Goal: Transaction & Acquisition: Purchase product/service

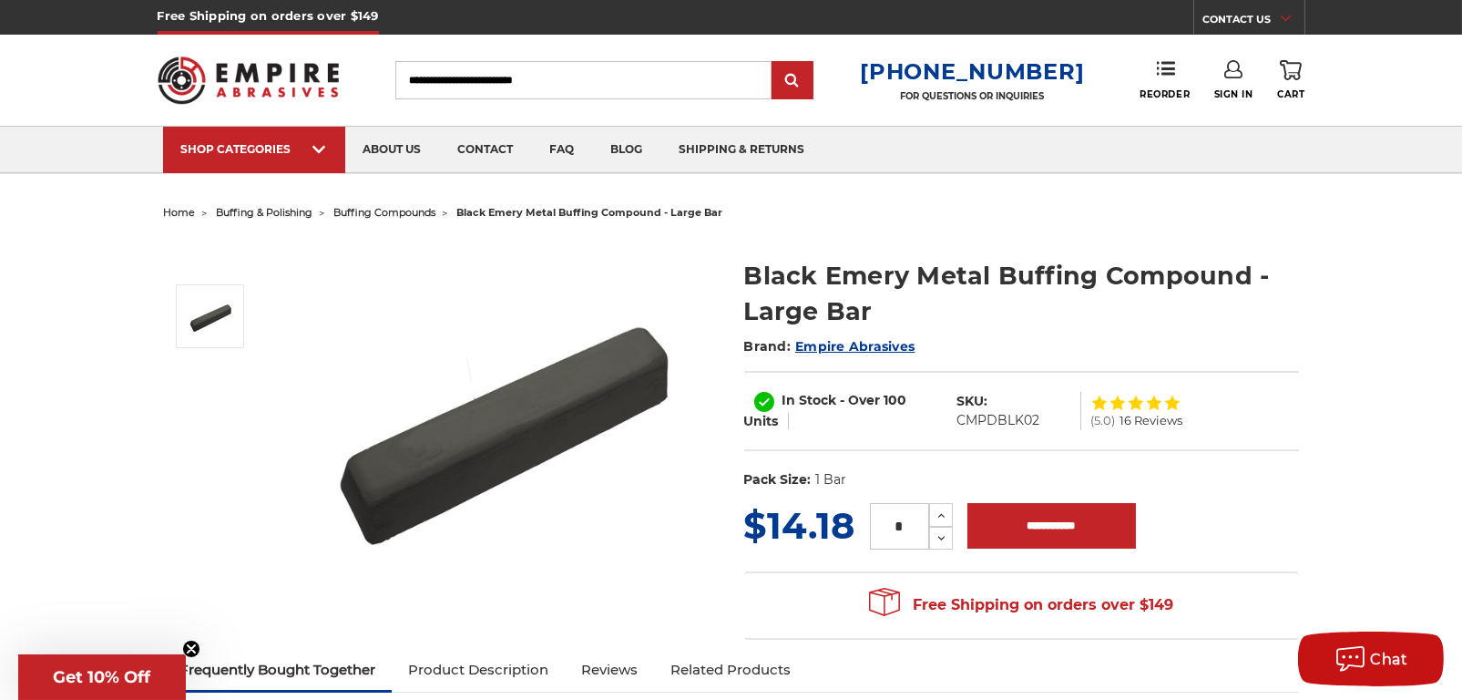
drag, startPoint x: 907, startPoint y: 526, endPoint x: 887, endPoint y: 527, distance: 20.1
click at [887, 527] on input "*" at bounding box center [899, 526] width 59 height 46
type input "*"
click at [1042, 532] on input "**********" at bounding box center [1051, 526] width 169 height 46
type input "**********"
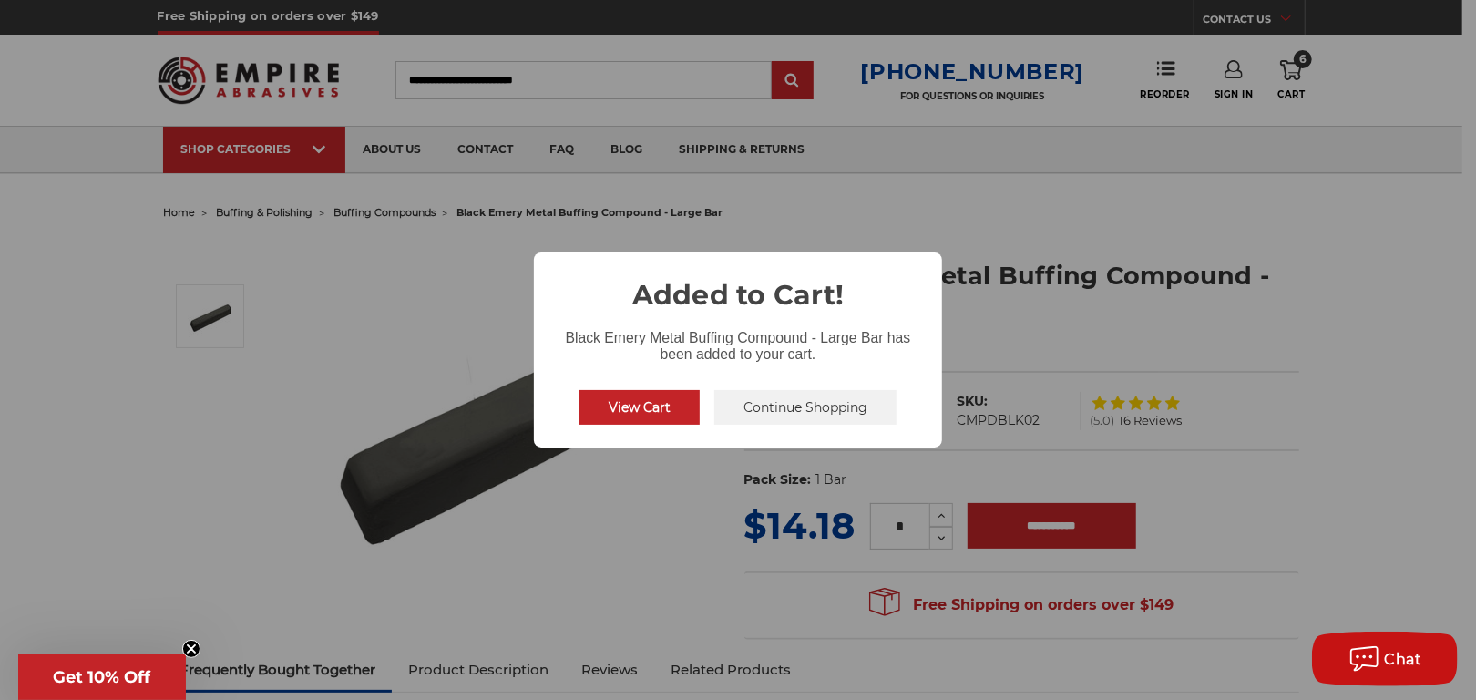
drag, startPoint x: 792, startPoint y: 415, endPoint x: 781, endPoint y: 409, distance: 12.7
click at [792, 415] on button "Continue Shopping" at bounding box center [805, 407] width 182 height 35
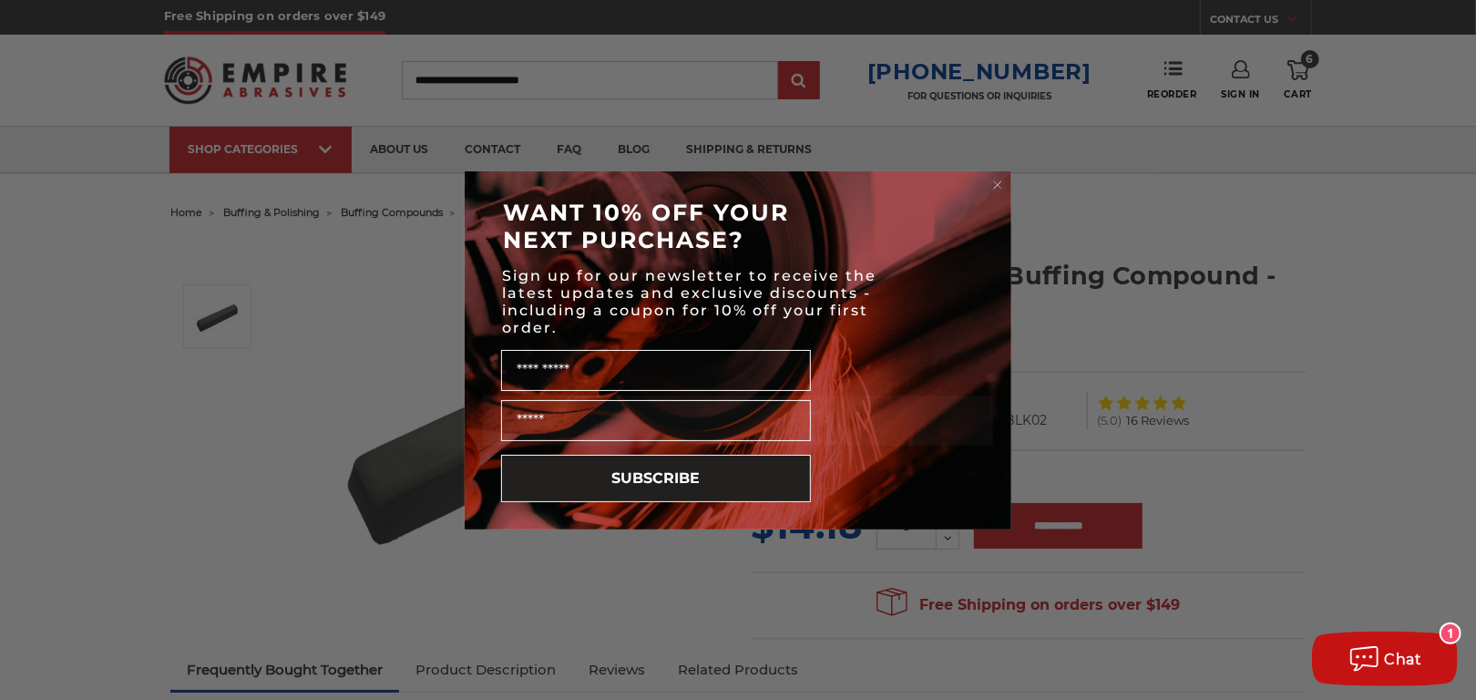
click at [994, 178] on circle "Close dialog" at bounding box center [997, 184] width 17 height 17
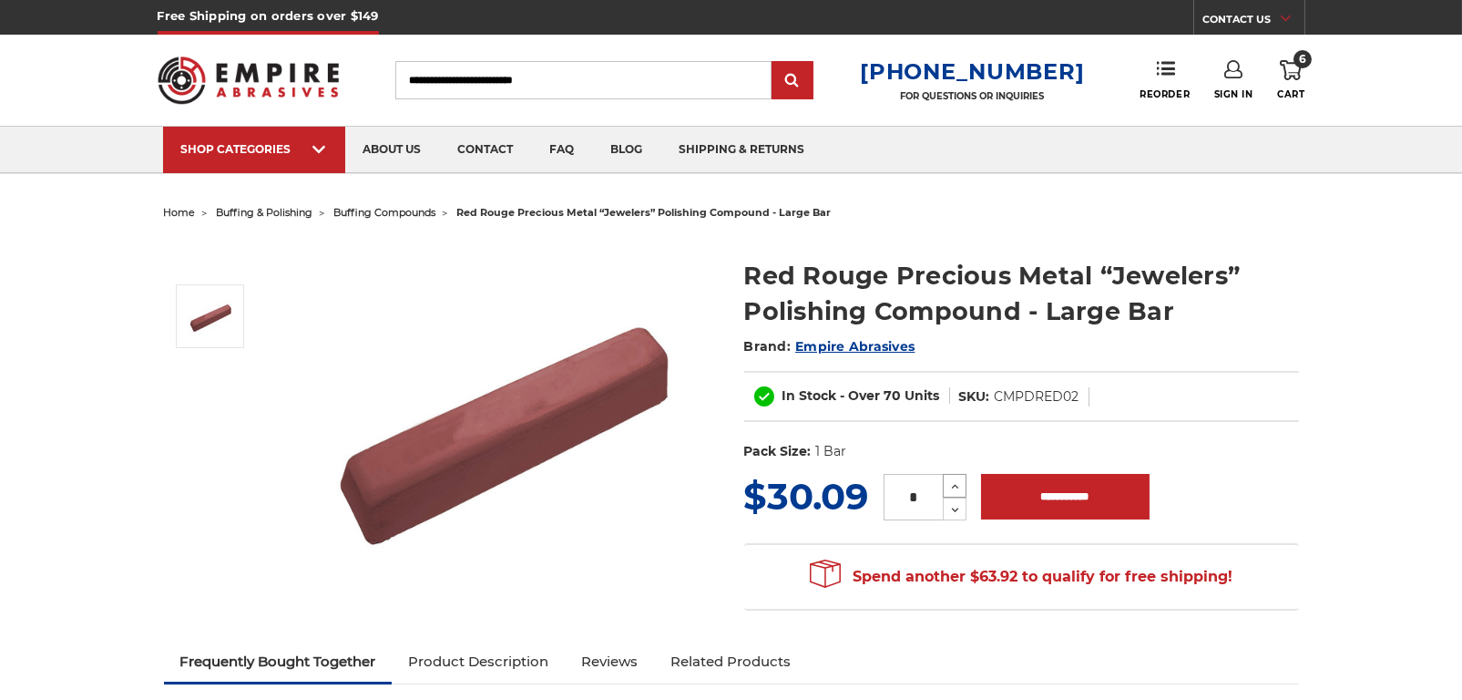
click at [952, 485] on icon at bounding box center [955, 486] width 14 height 16
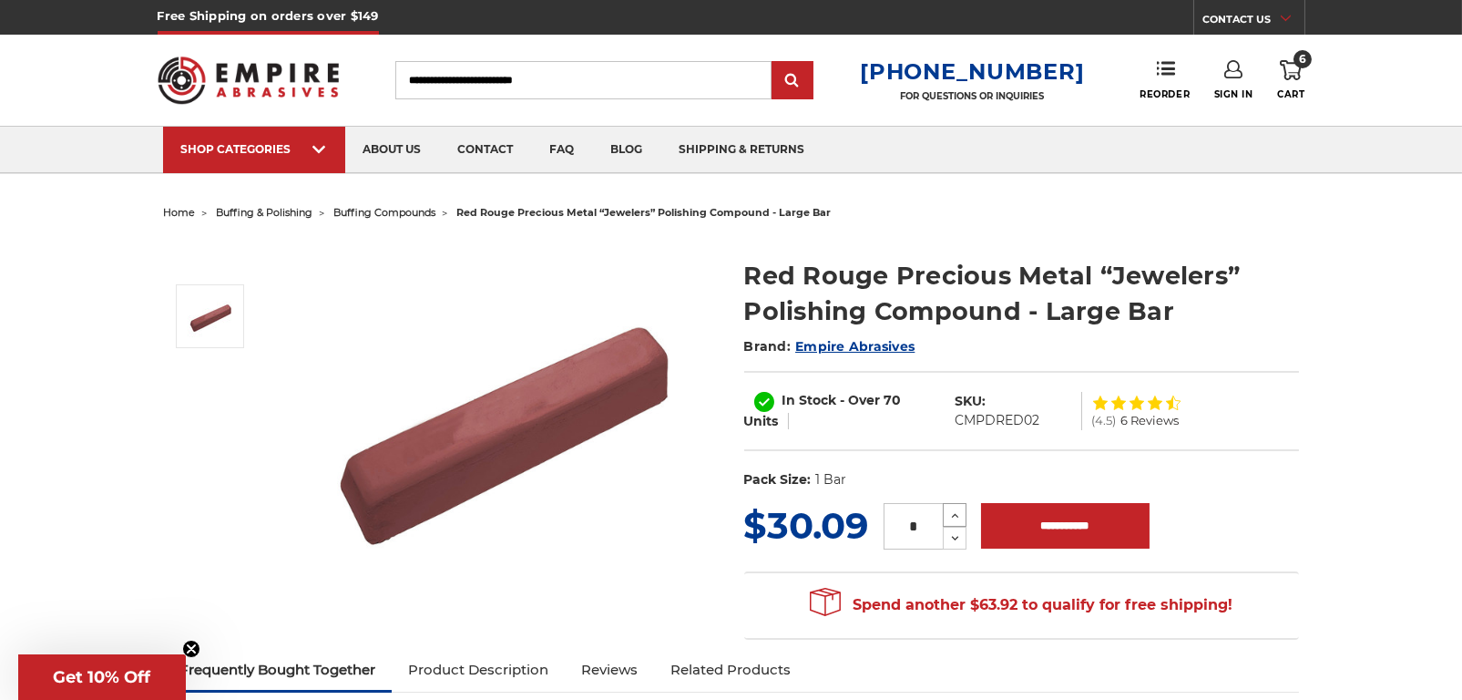
click at [952, 485] on dl "UPC: Pack Size: 1 Bar" at bounding box center [1021, 480] width 555 height 38
click at [958, 507] on icon at bounding box center [955, 515] width 14 height 16
click at [958, 511] on icon at bounding box center [955, 515] width 14 height 16
type input "*"
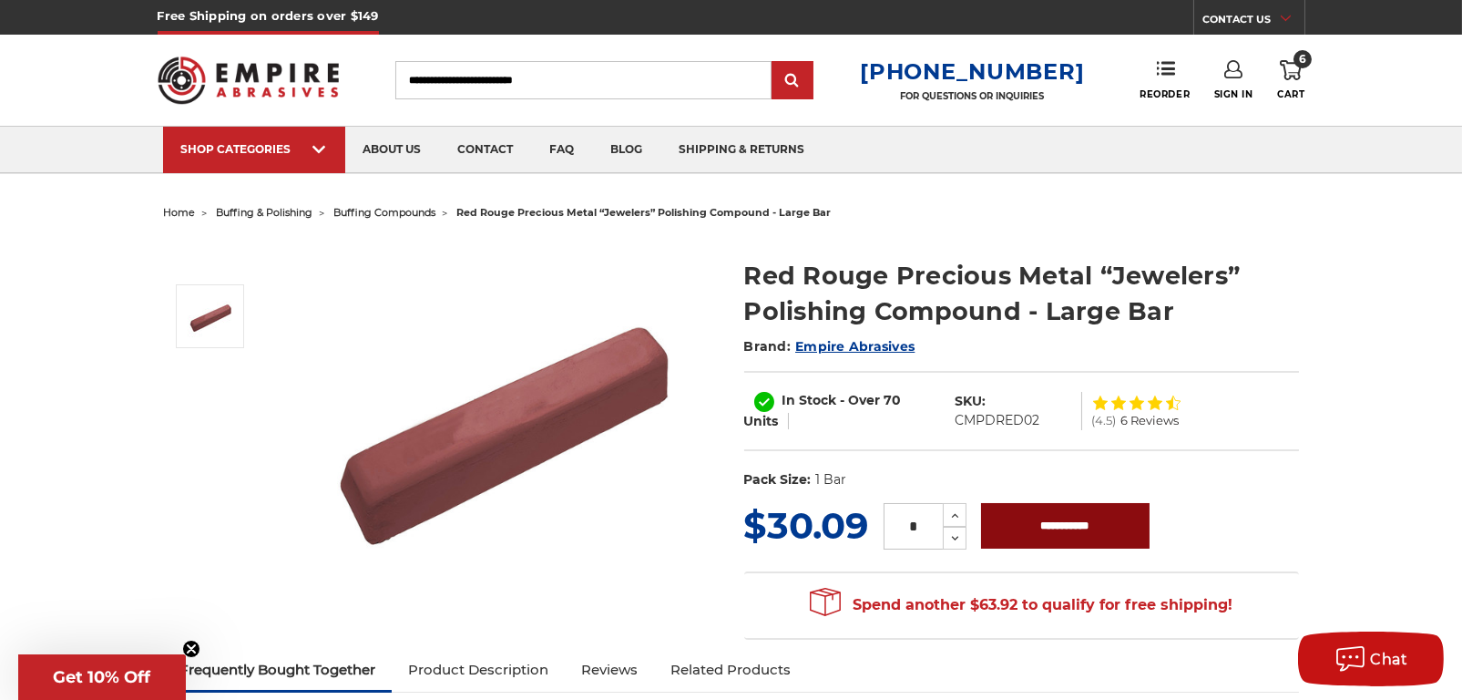
click at [1050, 529] on input "**********" at bounding box center [1065, 526] width 169 height 46
type input "**********"
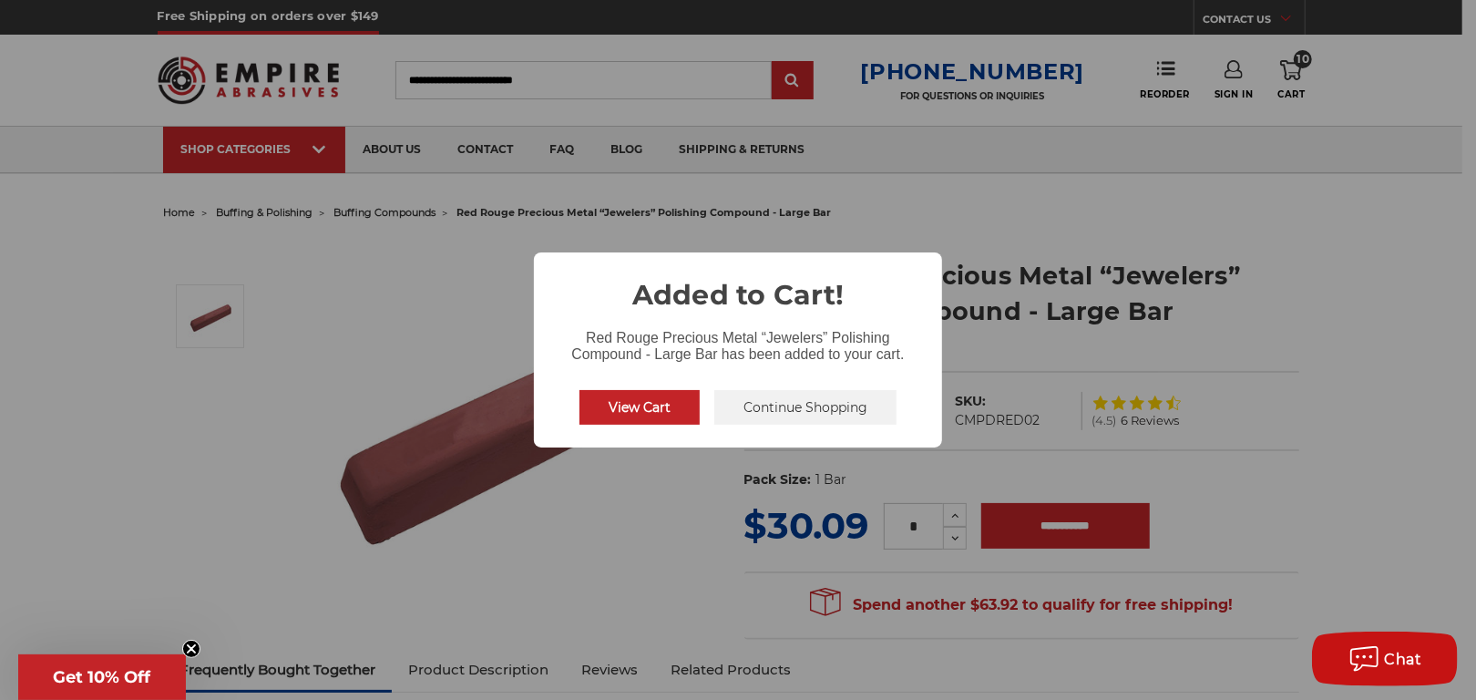
click at [832, 420] on button "Continue Shopping" at bounding box center [805, 407] width 182 height 35
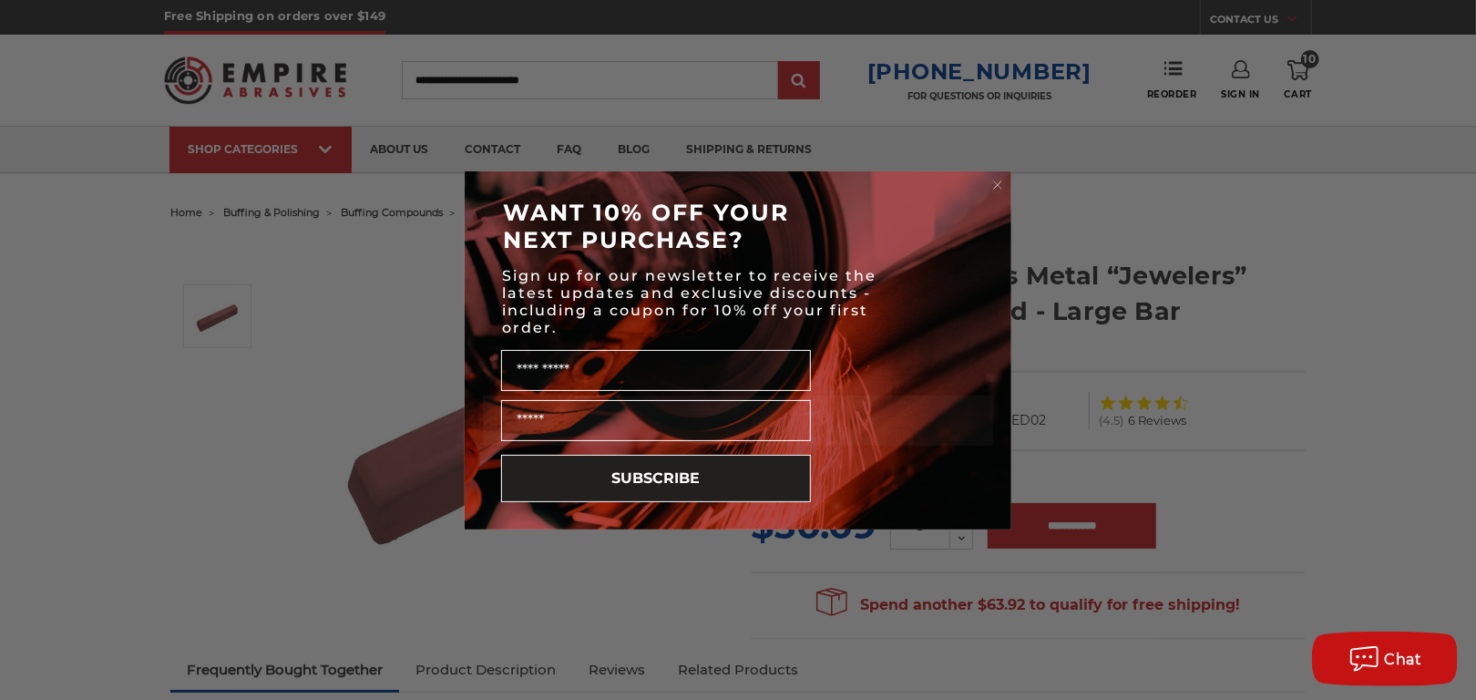
click at [1003, 179] on circle "Close dialog" at bounding box center [997, 184] width 17 height 17
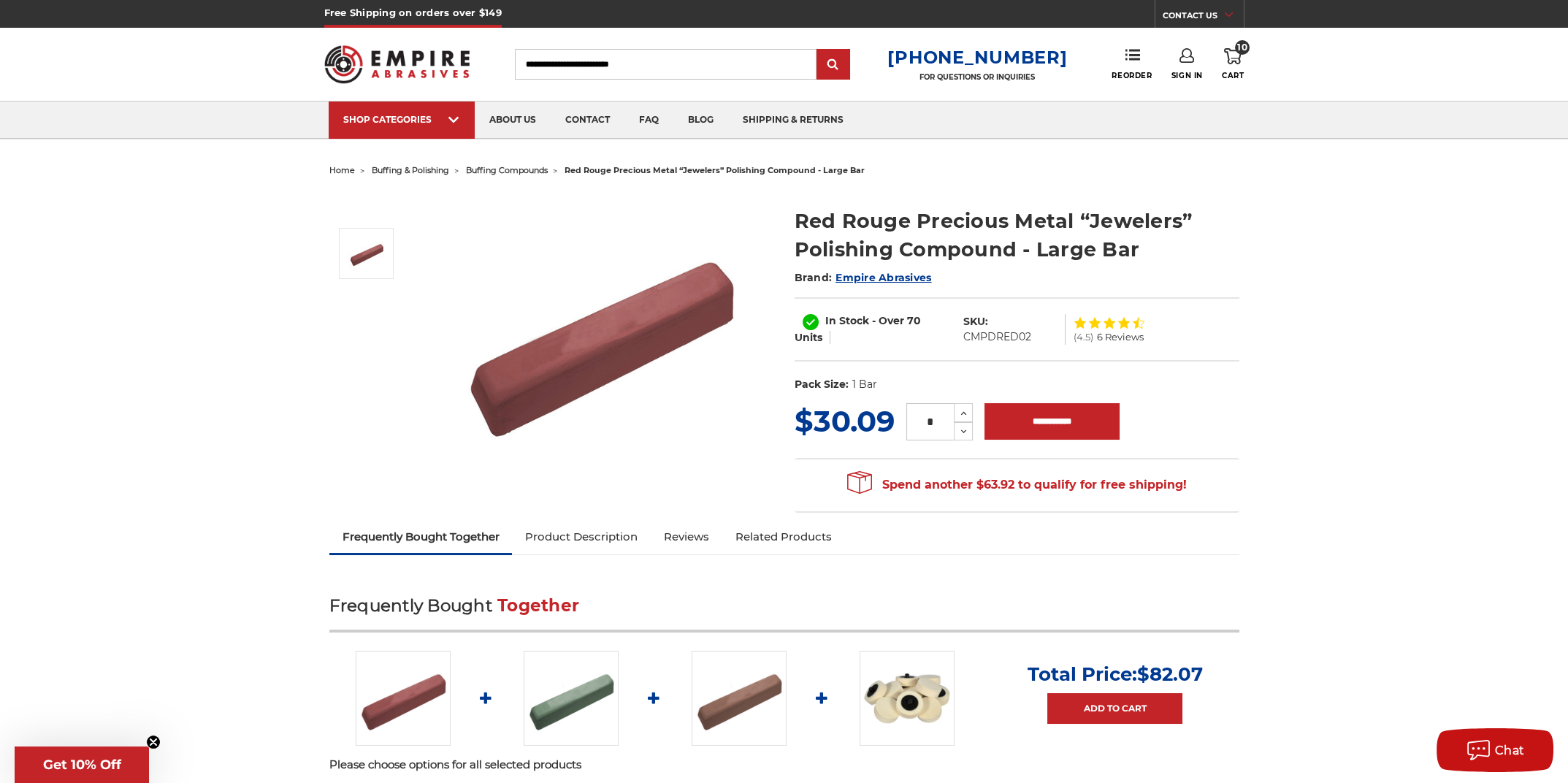
click at [1171, 50] on use at bounding box center [1233, 56] width 18 height 16
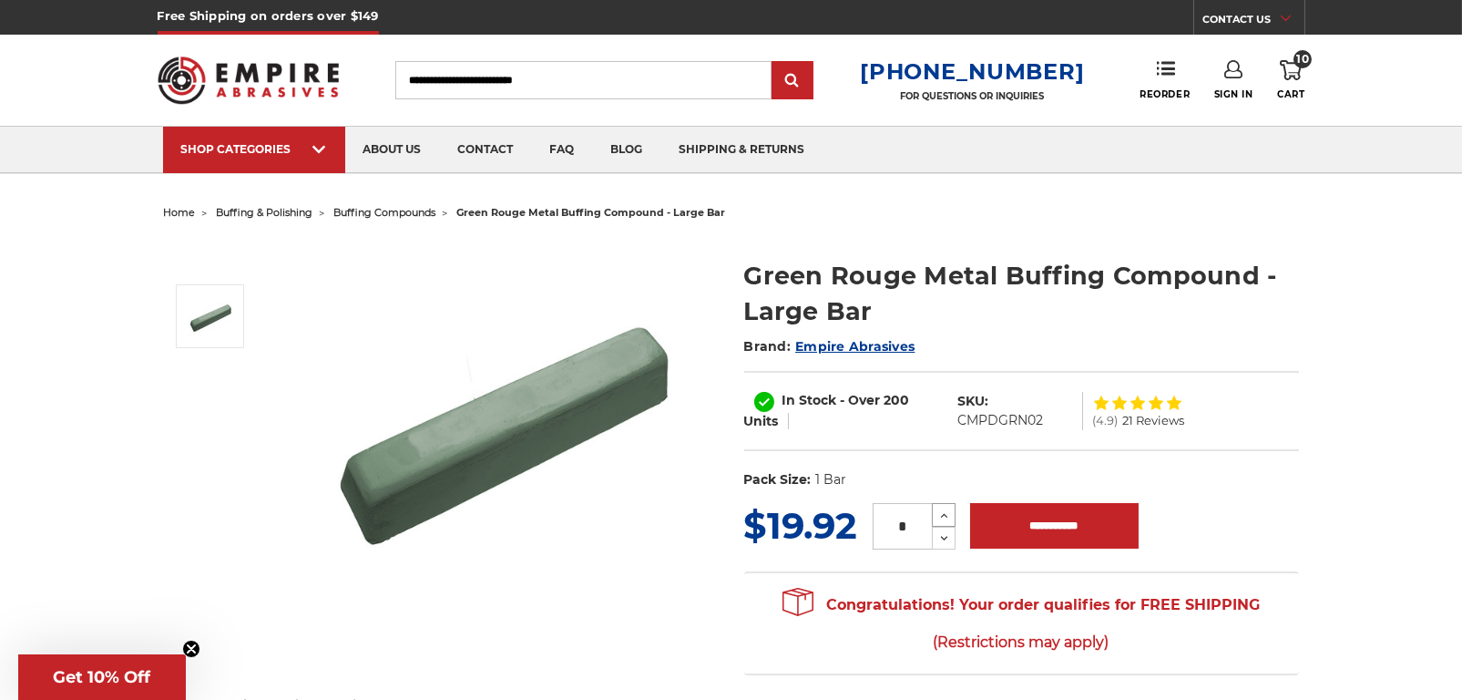
click at [952, 517] on button "Increase Quantity:" at bounding box center [944, 515] width 24 height 24
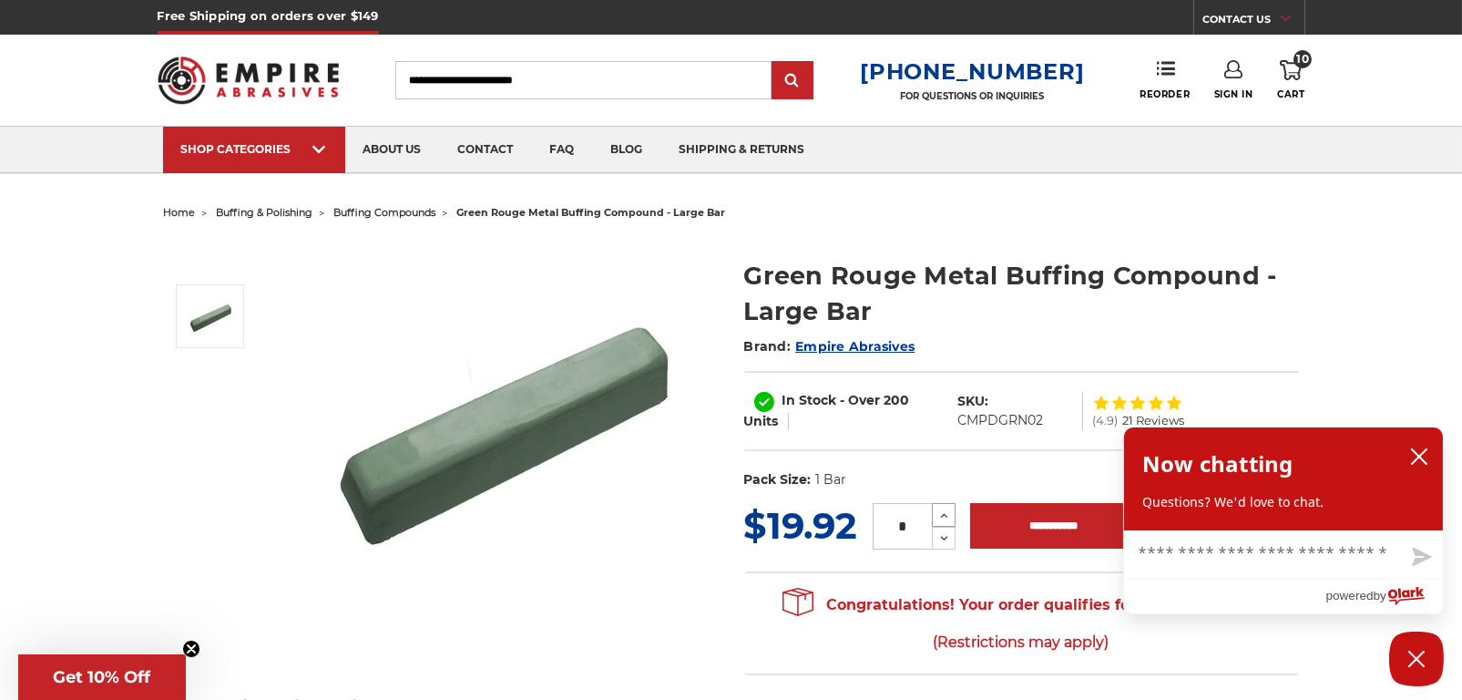
click at [947, 515] on icon at bounding box center [944, 515] width 14 height 16
type input "*"
click at [1068, 525] on input "**********" at bounding box center [1054, 526] width 169 height 46
type input "**********"
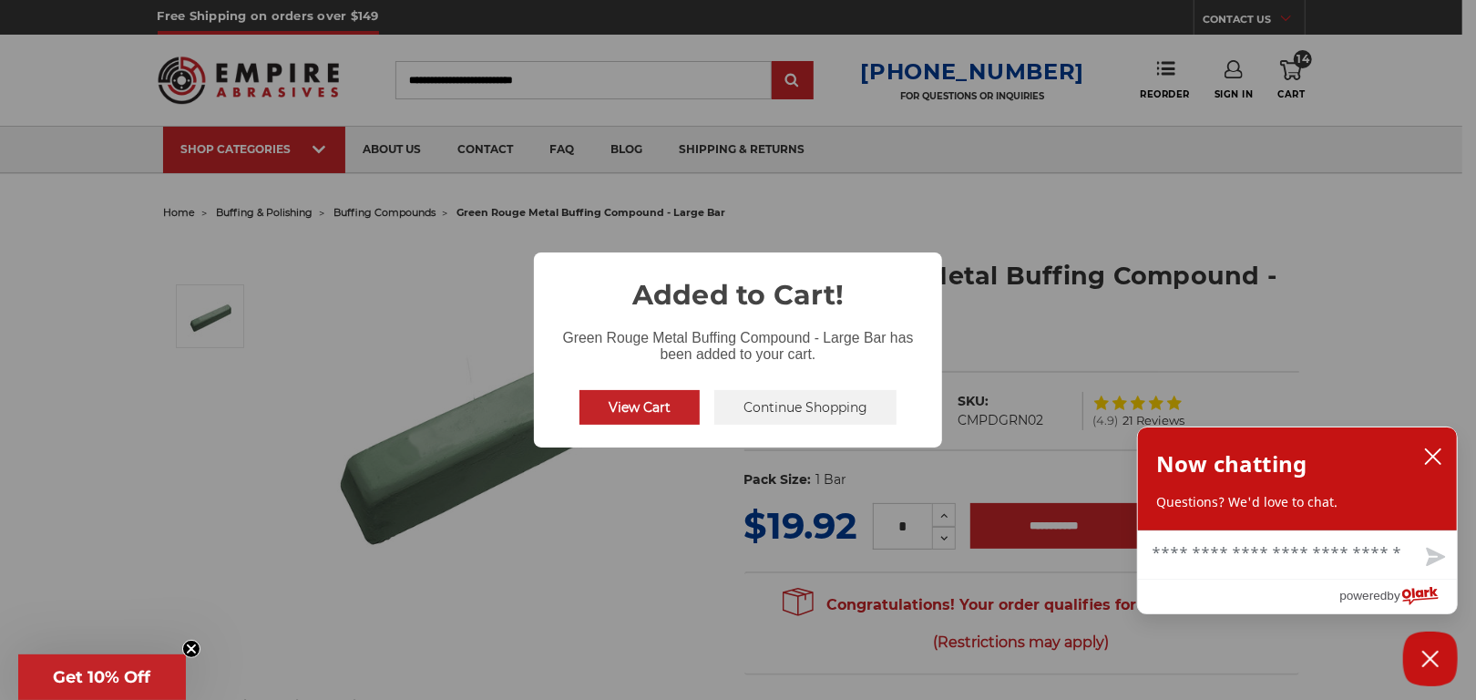
click at [614, 401] on button "View Cart" at bounding box center [639, 407] width 120 height 35
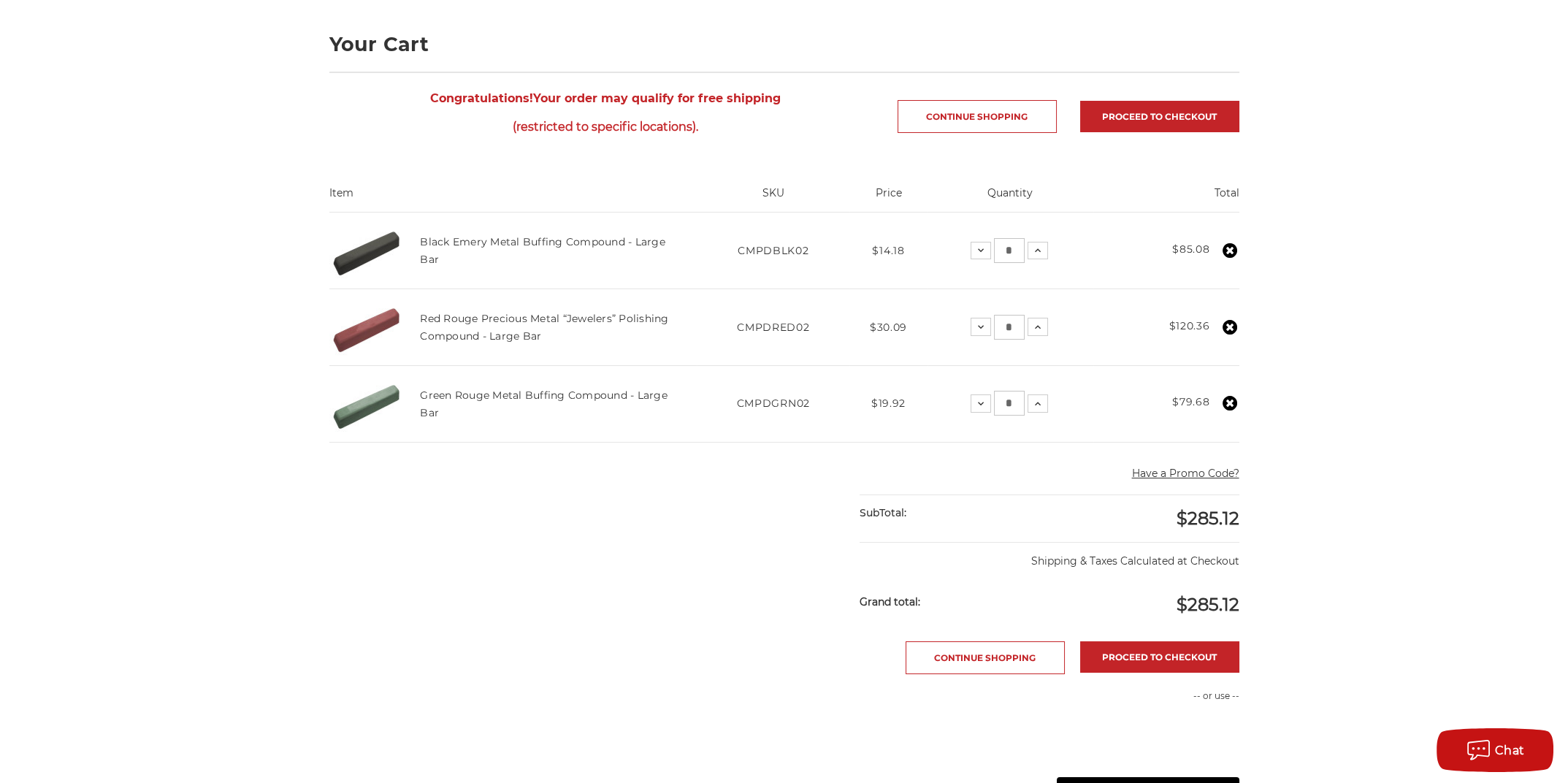
scroll to position [341, 0]
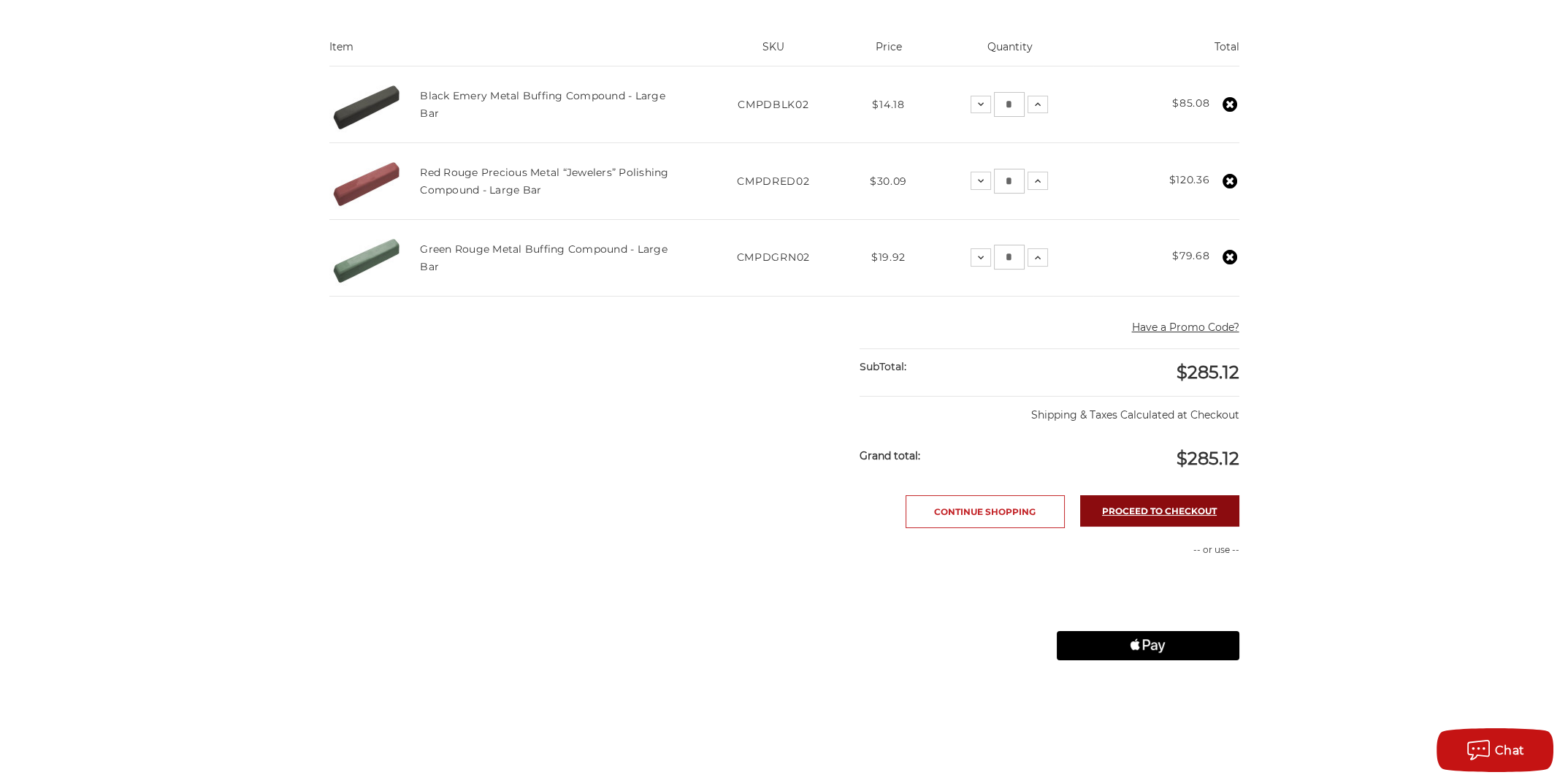
click at [1171, 512] on link "Proceed to checkout" at bounding box center [1159, 511] width 160 height 31
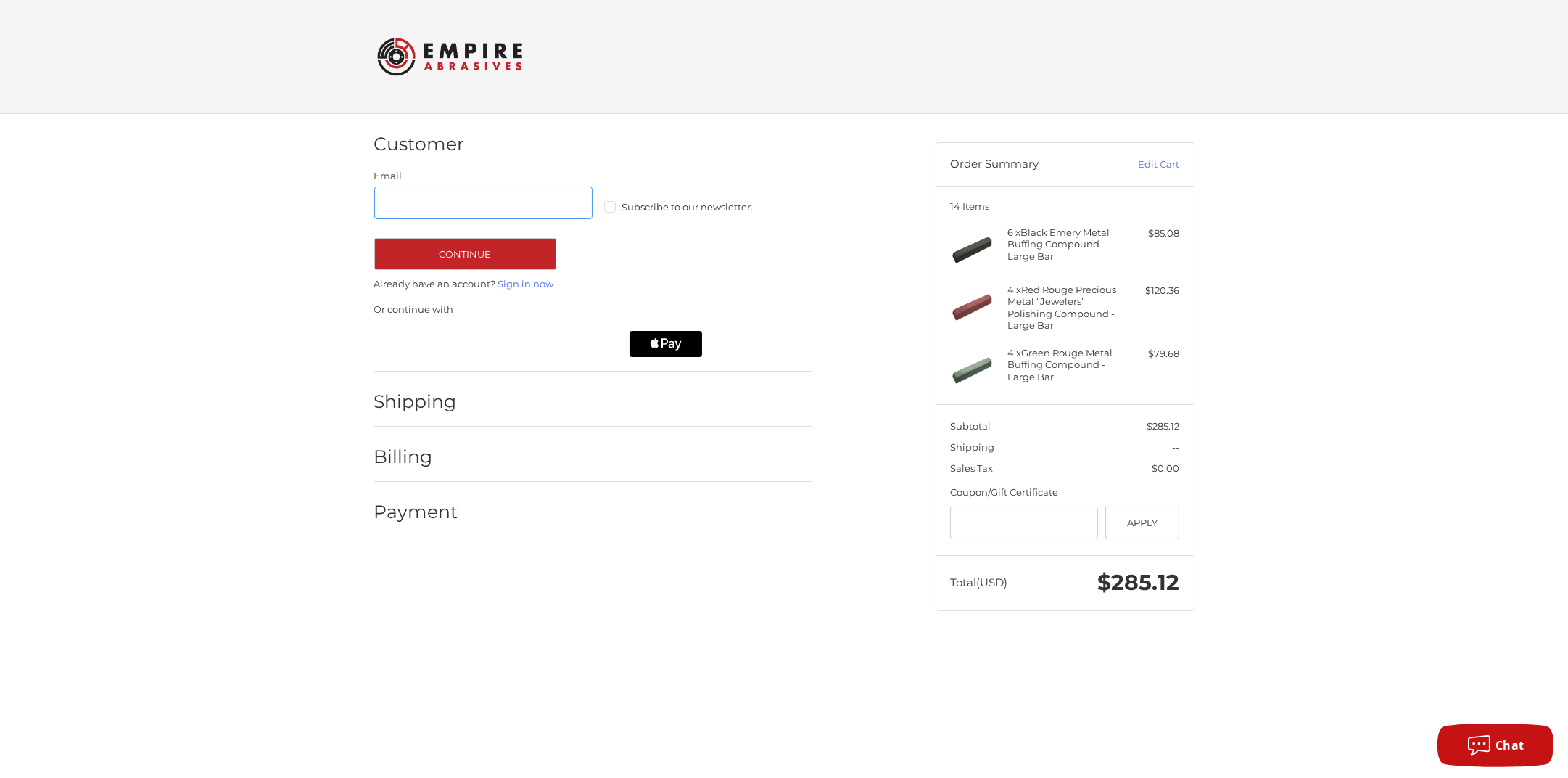
click at [454, 209] on input "Email" at bounding box center [483, 202] width 219 height 33
click at [613, 205] on label "Subscribe to our newsletter." at bounding box center [713, 206] width 219 height 12
click at [522, 282] on link "Sign in now" at bounding box center [526, 283] width 56 height 12
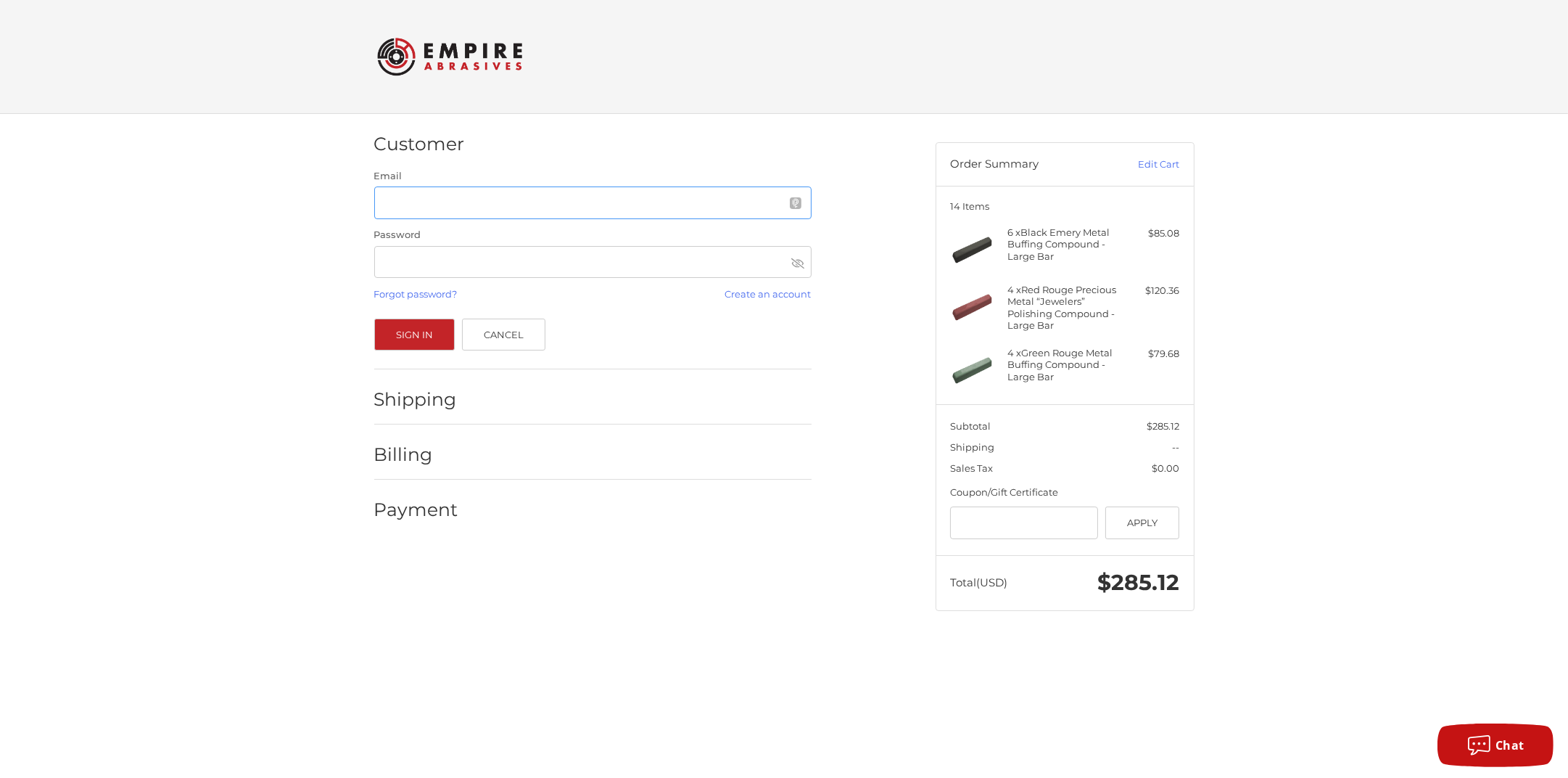
type input "**********"
click at [404, 343] on button "Sign In" at bounding box center [415, 334] width 81 height 32
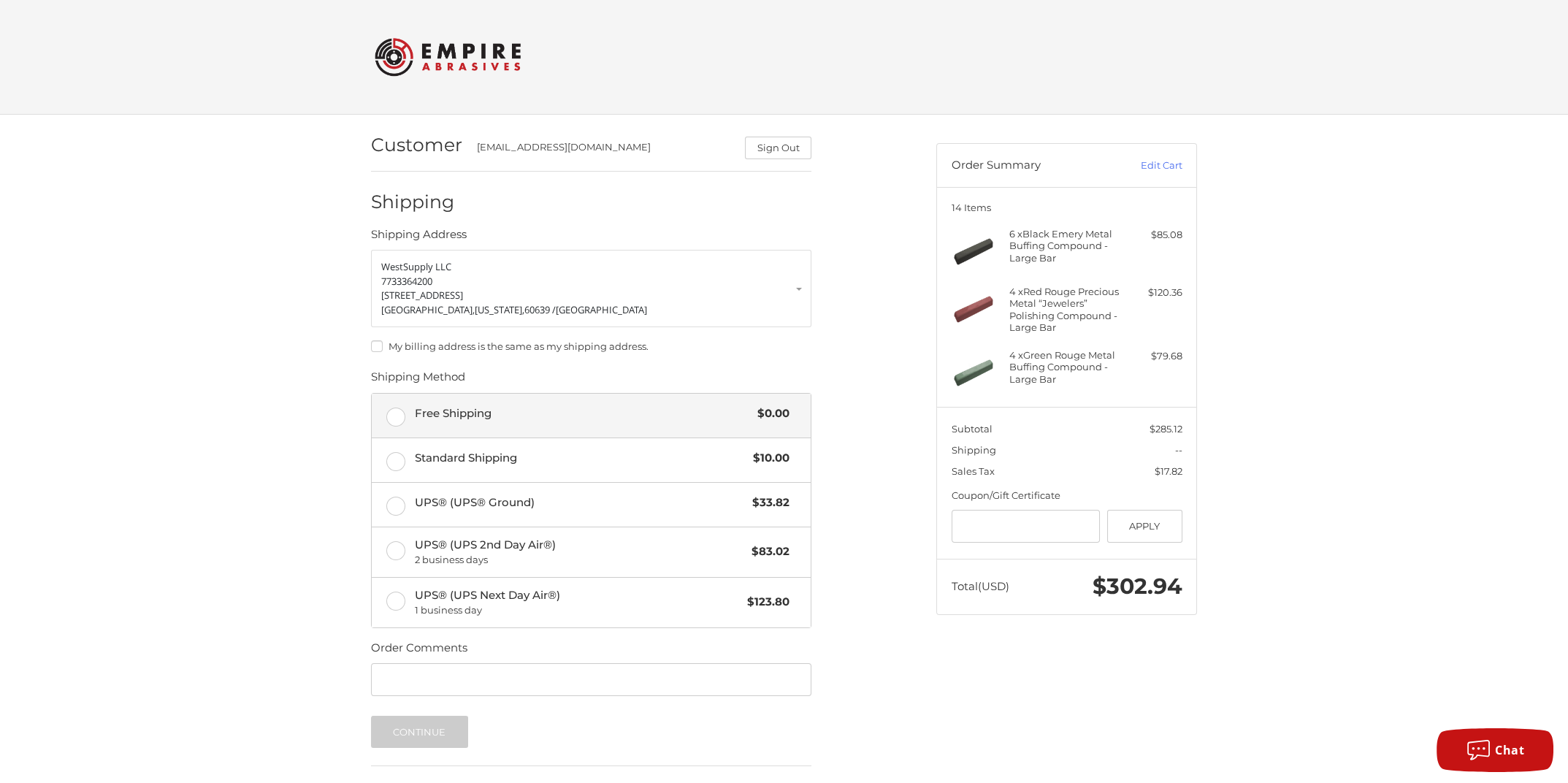
click at [397, 418] on label "Free Shipping $0.00" at bounding box center [591, 415] width 438 height 44
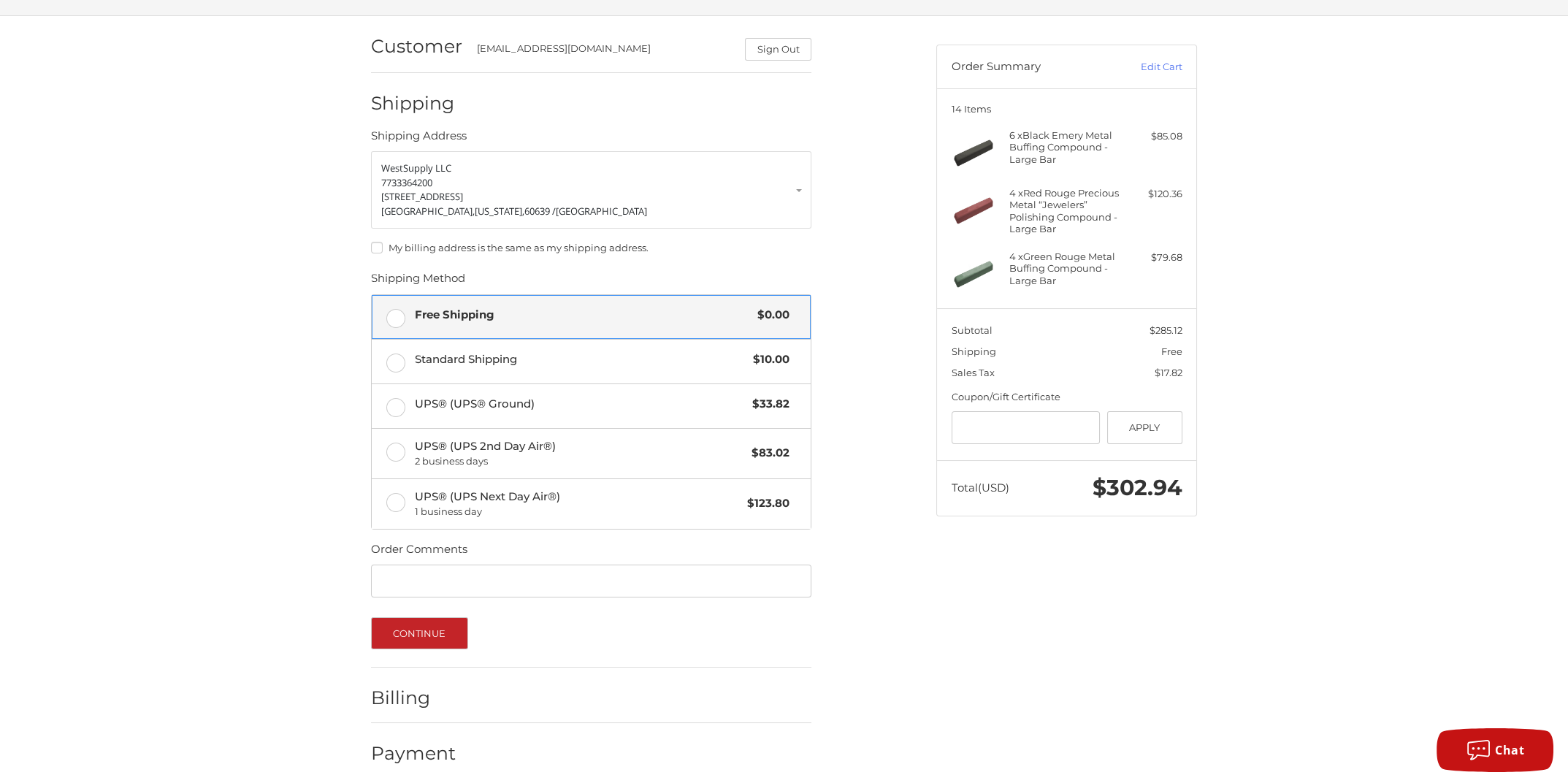
scroll to position [103, 0]
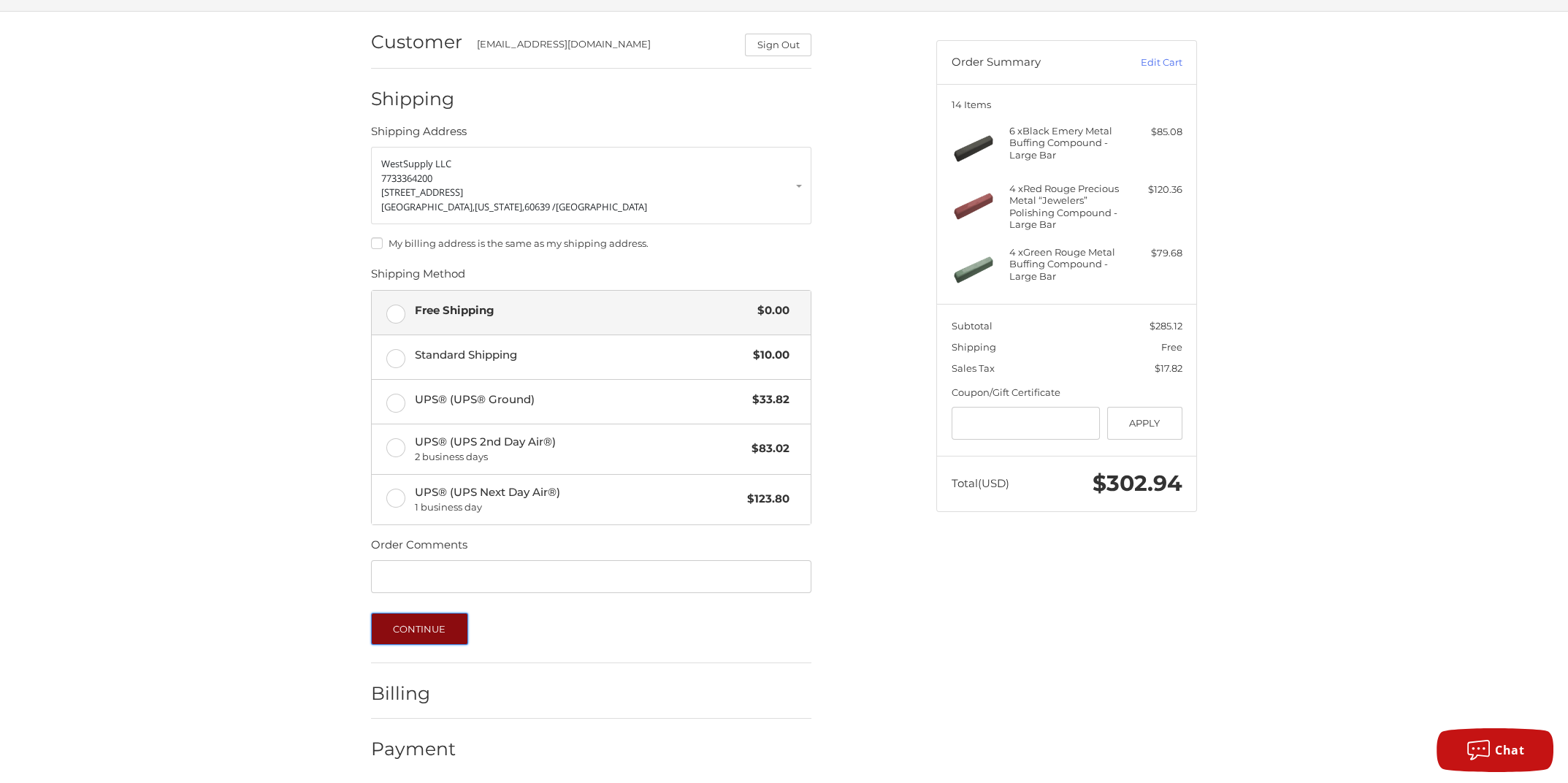
click at [422, 620] on button "Continue" at bounding box center [419, 628] width 97 height 32
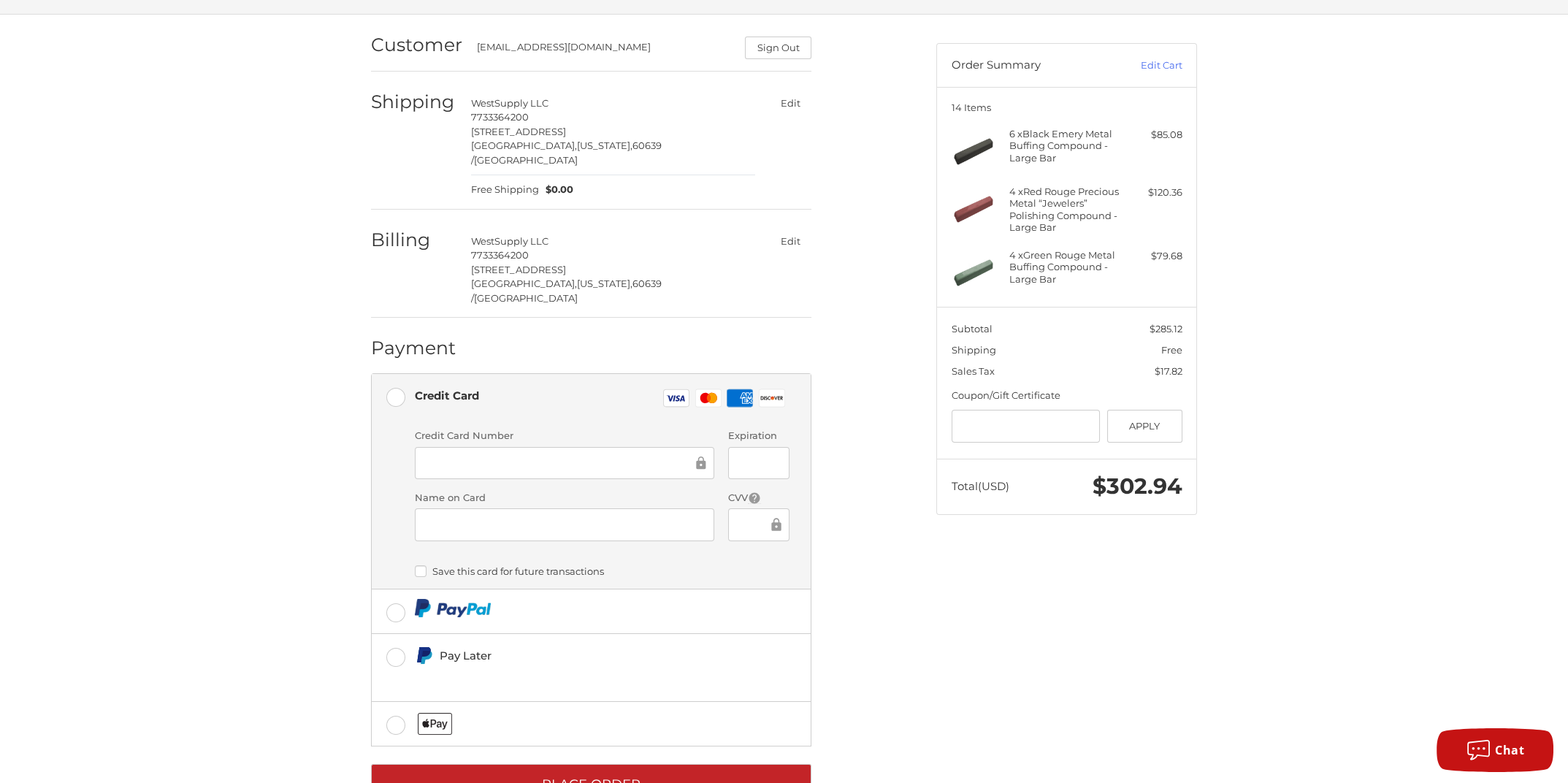
scroll to position [101, 0]
click at [469, 446] on div at bounding box center [564, 462] width 300 height 33
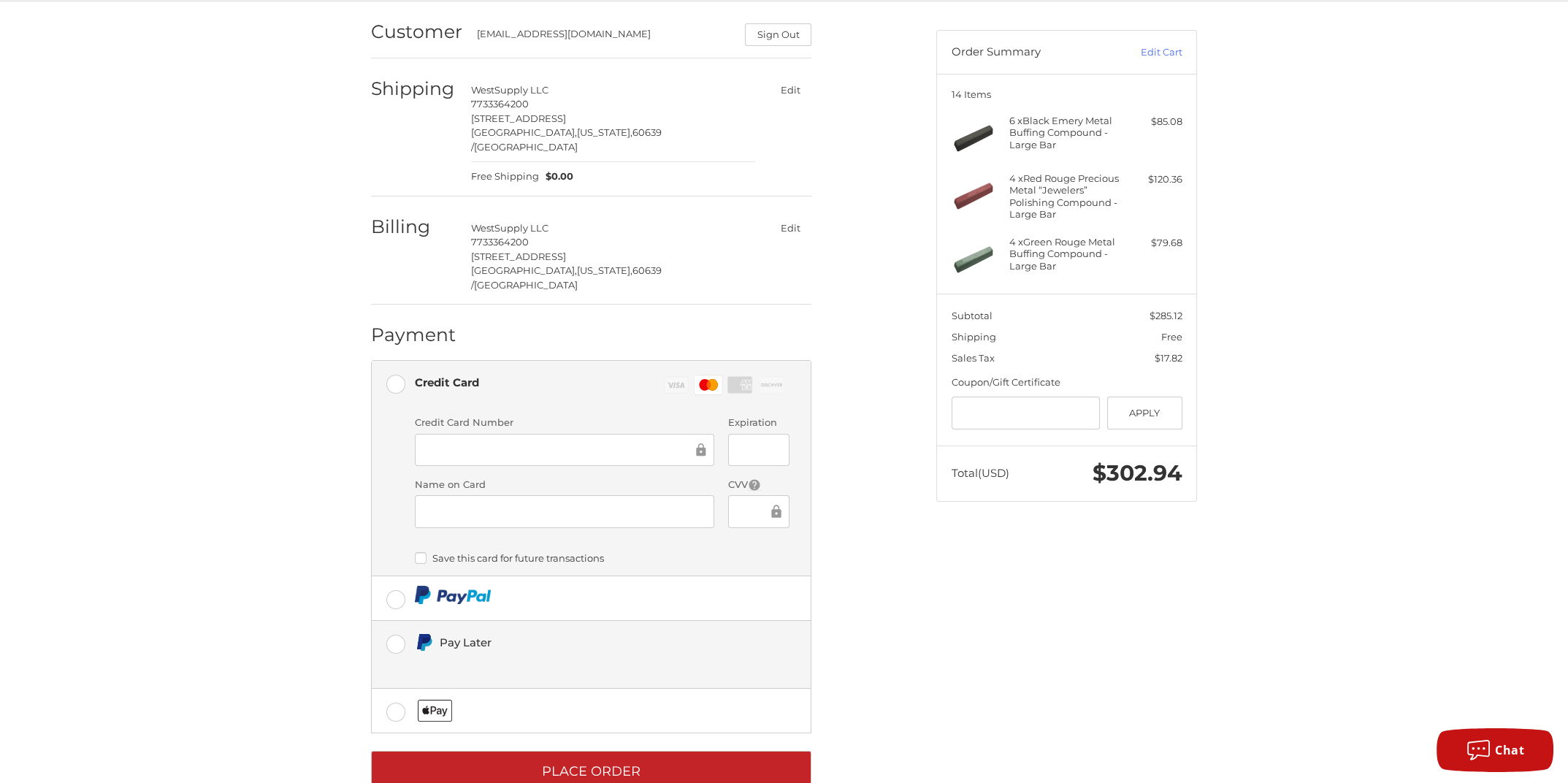
scroll to position [119, 0]
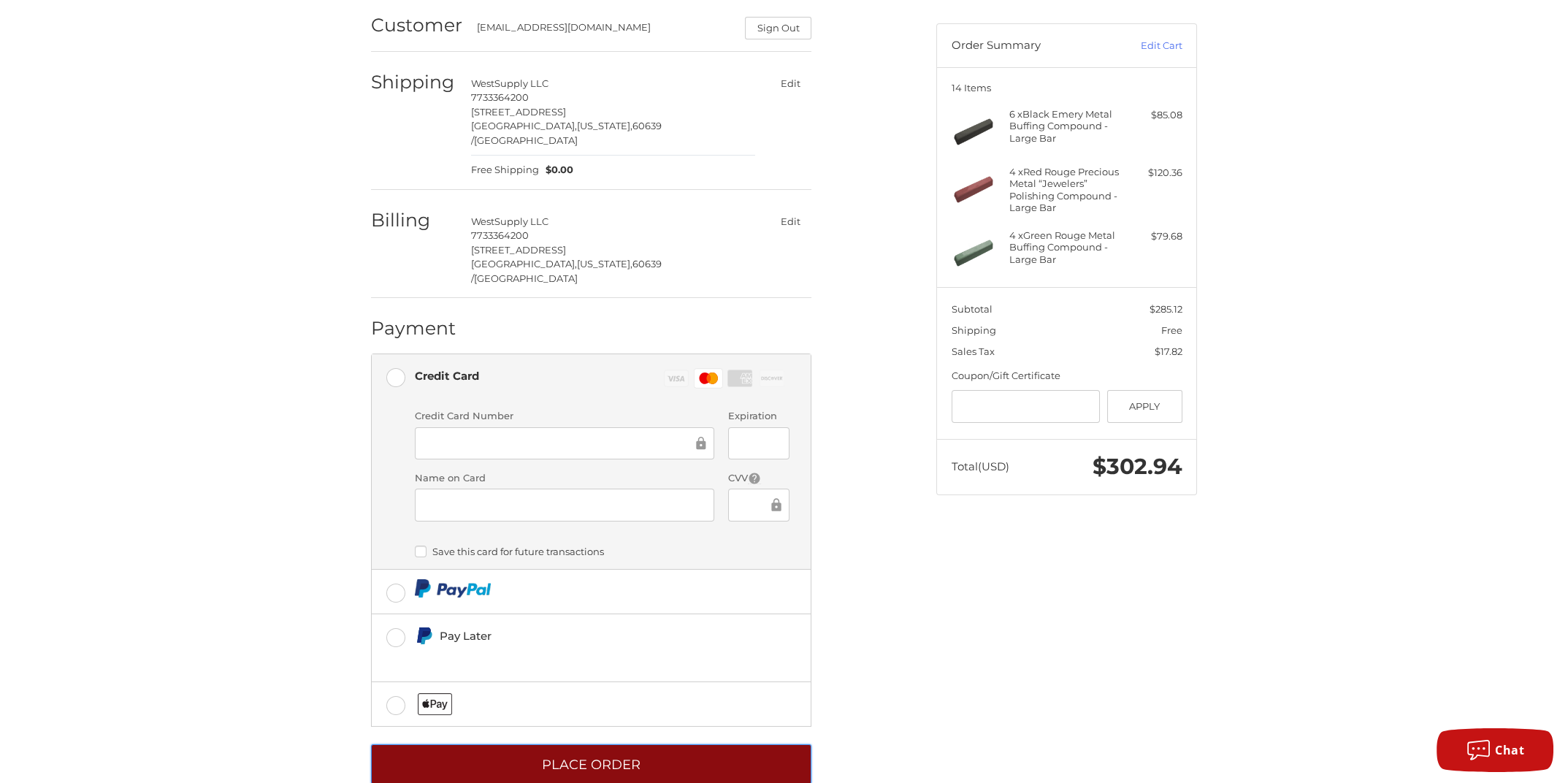
click at [581, 744] on button "Place Order" at bounding box center [591, 764] width 440 height 40
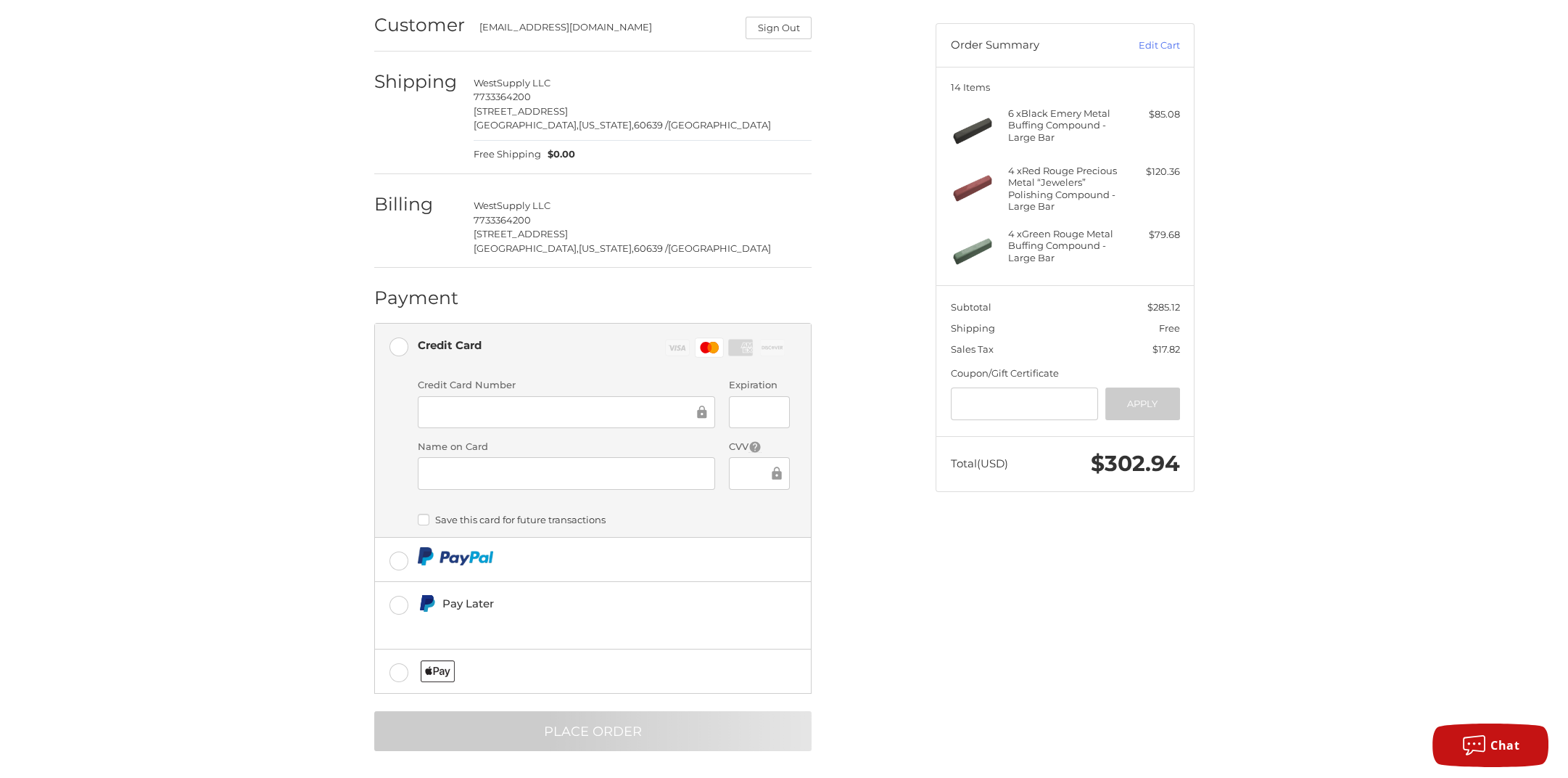
scroll to position [0, 0]
